Goal: Use online tool/utility: Utilize a website feature to perform a specific function

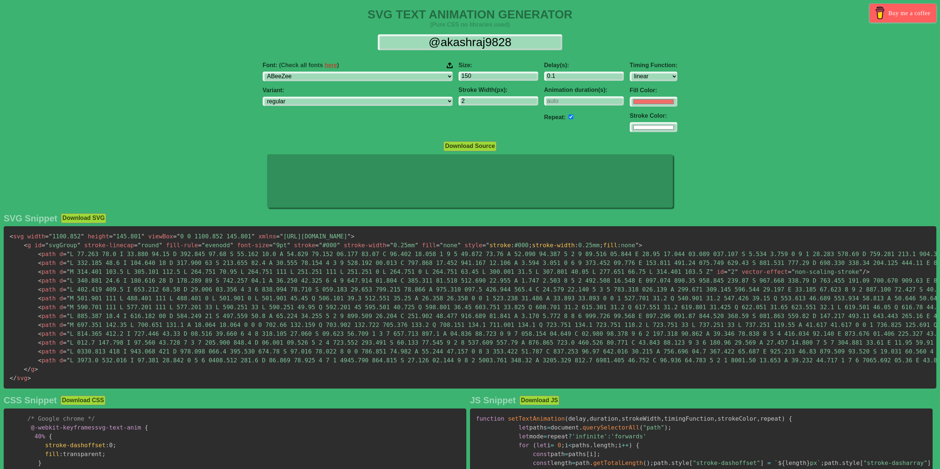
select select "linear"
click at [535, 45] on input "@akashraj9828" at bounding box center [470, 42] width 185 height 17
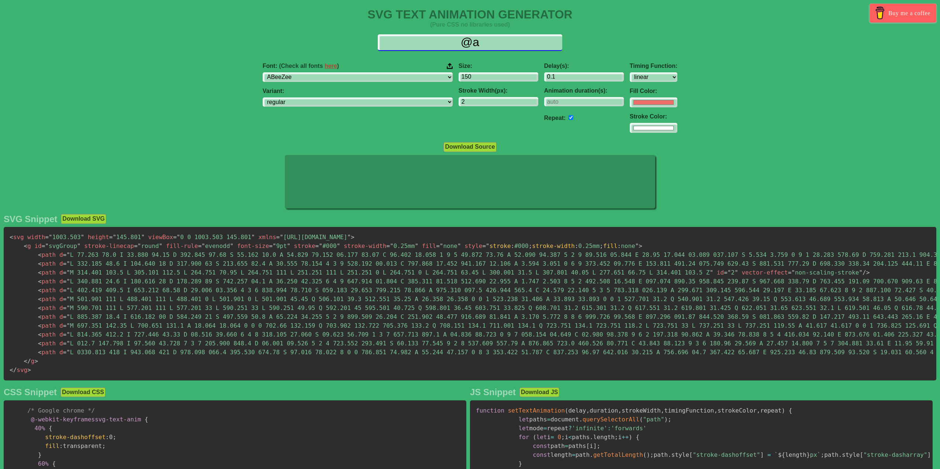
type input "@"
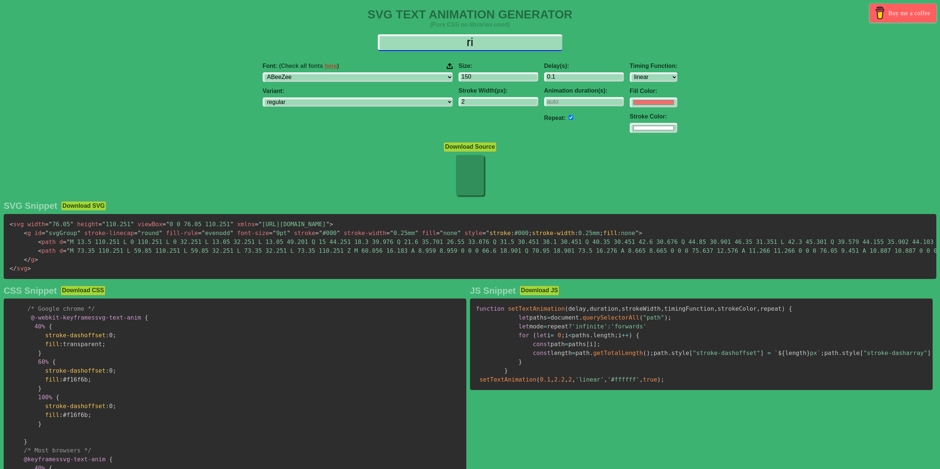
type input "r"
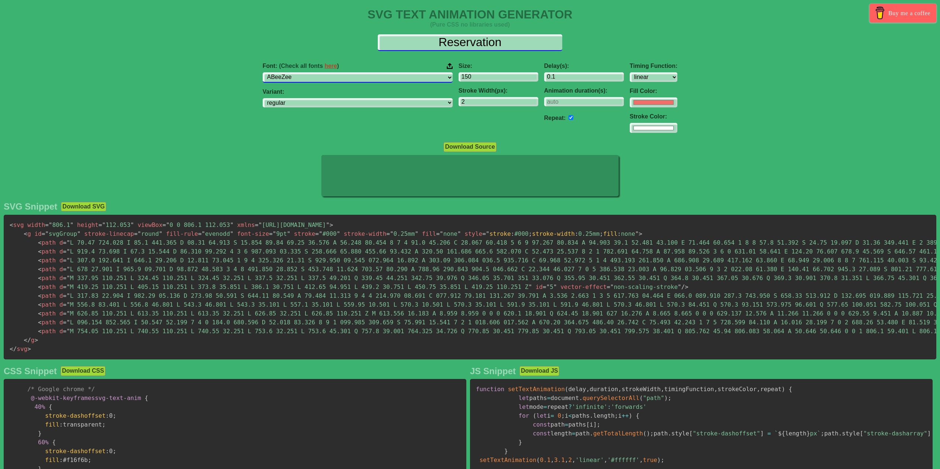
type input "Reservation"
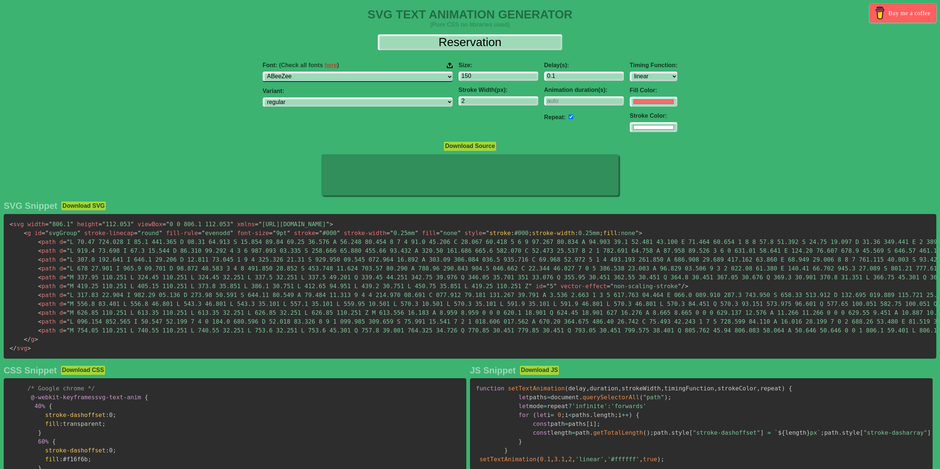
click at [403, 81] on select "ABeeZee [PERSON_NAME] Display AR One Sans [PERSON_NAME] Libre Aboreto Abril Fat…" at bounding box center [358, 77] width 190 height 10
select select "Playfair"
click at [300, 72] on select "ABeeZee [PERSON_NAME] Display AR One Sans [PERSON_NAME] Libre Aboreto Abril Fat…" at bounding box center [358, 77] width 190 height 10
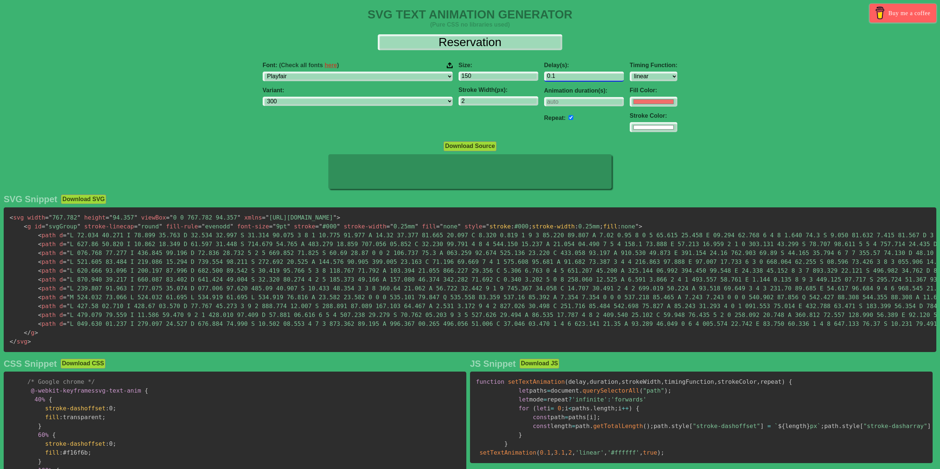
click at [544, 78] on input "0.1" at bounding box center [584, 77] width 80 height 10
select select "300"
type input "0.3"
click at [630, 103] on input "#f16f6b" at bounding box center [654, 102] width 48 height 10
type input "#ffffff"
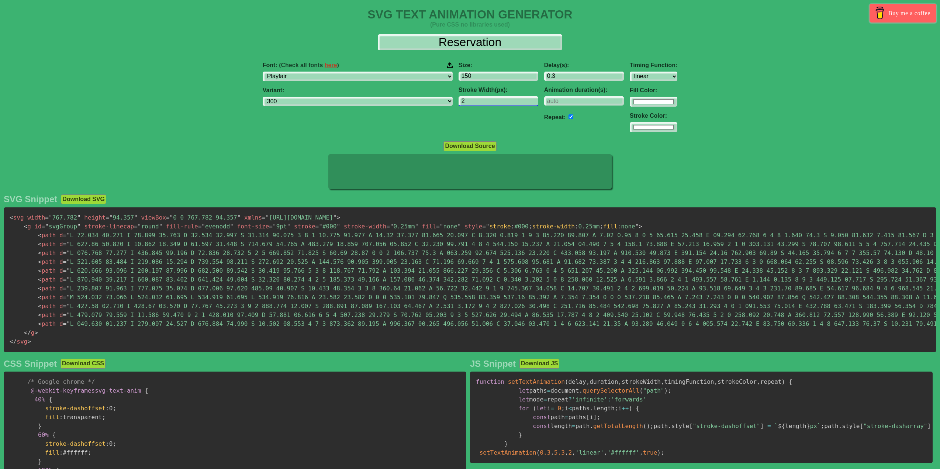
type input "3"
type input "#ffffff"
click at [491, 101] on input "3" at bounding box center [499, 101] width 80 height 10
type input "2"
click at [490, 103] on input "2" at bounding box center [499, 101] width 80 height 10
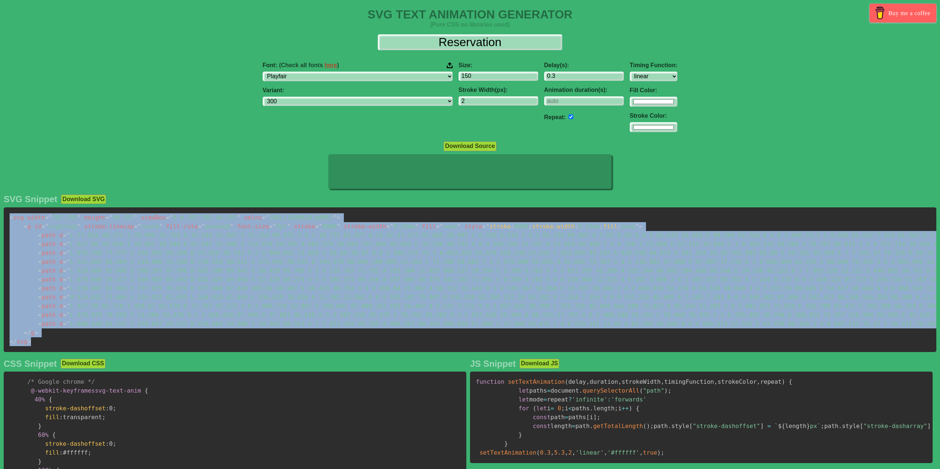
drag, startPoint x: 34, startPoint y: 349, endPoint x: 8, endPoint y: 218, distance: 133.5
click at [8, 218] on pre "< svg width = " 767.782 " height = " 94.357 " viewBox = " 0 0 767.782 94.357 " …" at bounding box center [470, 279] width 933 height 145
copy code "< svg width = " 767.782 " height = " 94.357 " viewBox = " 0 0 767.782 94.357 " …"
